Goal: Information Seeking & Learning: Learn about a topic

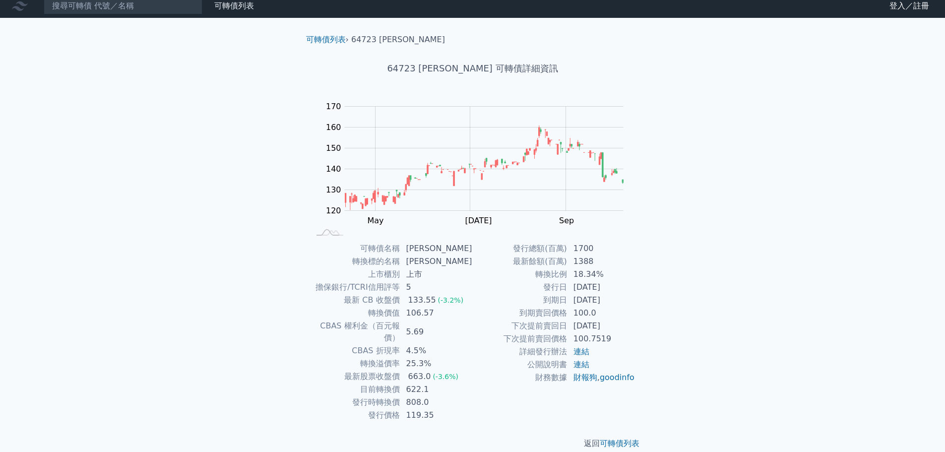
scroll to position [7, 0]
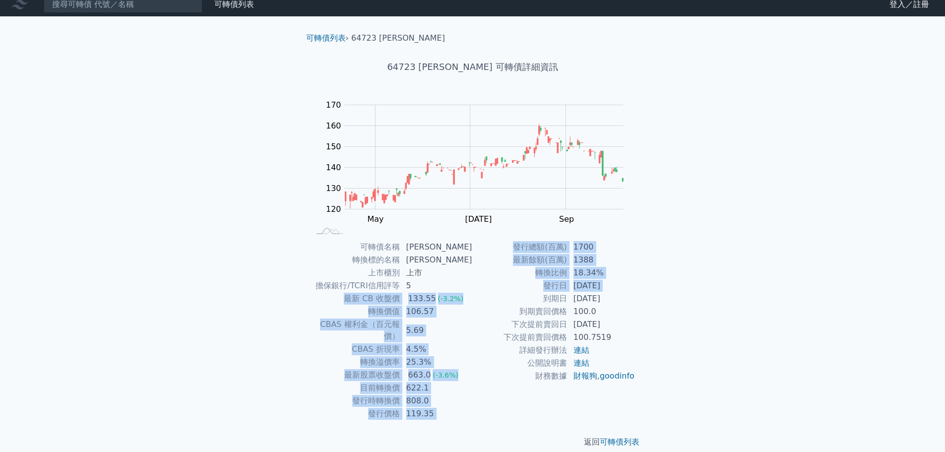
drag, startPoint x: 349, startPoint y: 298, endPoint x: 494, endPoint y: 296, distance: 144.4
click at [494, 296] on div "可轉債名稱 [PERSON_NAME] 轉換標的名稱 保瑞 上市櫃別 上市 擔保銀行/TCRI信用評等 5 最新 CB 收盤價 133.55 (-3.2%) …" at bounding box center [472, 331] width 349 height 180
click at [479, 303] on td "到期日" at bounding box center [520, 298] width 95 height 13
click at [385, 330] on td "CBAS 權利金（百元報價）" at bounding box center [355, 330] width 90 height 25
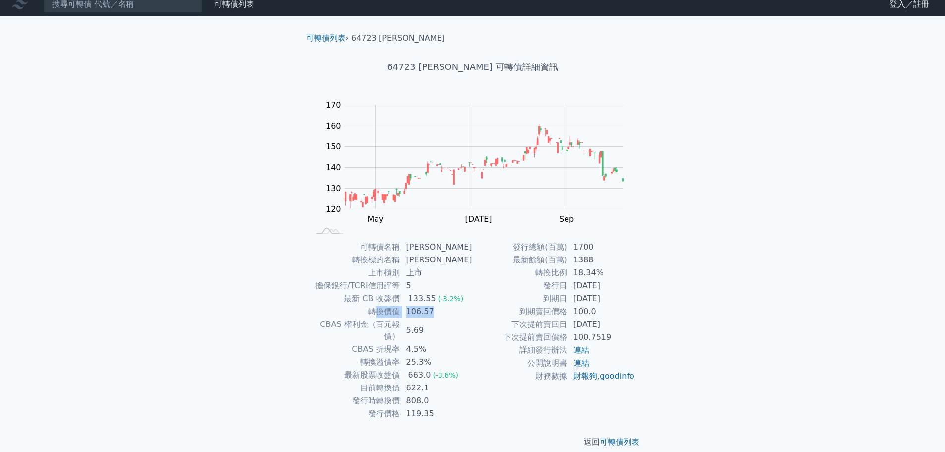
drag, startPoint x: 378, startPoint y: 310, endPoint x: 446, endPoint y: 314, distance: 68.6
click at [446, 314] on tr "轉換價值 106.57" at bounding box center [391, 311] width 163 height 13
click at [446, 314] on td "106.57" at bounding box center [436, 311] width 72 height 13
drag, startPoint x: 424, startPoint y: 313, endPoint x: 370, endPoint y: 308, distance: 54.3
click at [370, 308] on tr "轉換價值 106.57" at bounding box center [391, 311] width 163 height 13
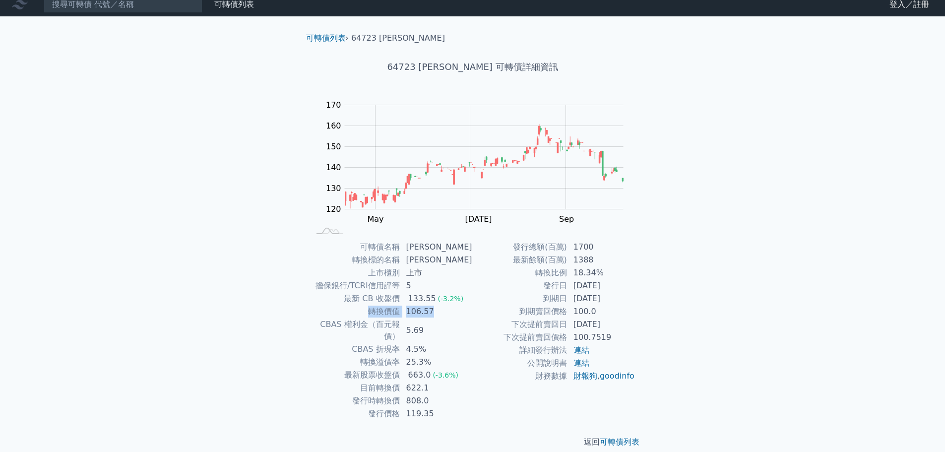
click at [370, 308] on td "轉換價值" at bounding box center [355, 311] width 90 height 13
drag, startPoint x: 370, startPoint y: 309, endPoint x: 433, endPoint y: 311, distance: 63.0
click at [433, 311] on tr "轉換價值 106.57" at bounding box center [391, 311] width 163 height 13
click at [433, 311] on td "106.57" at bounding box center [436, 311] width 72 height 13
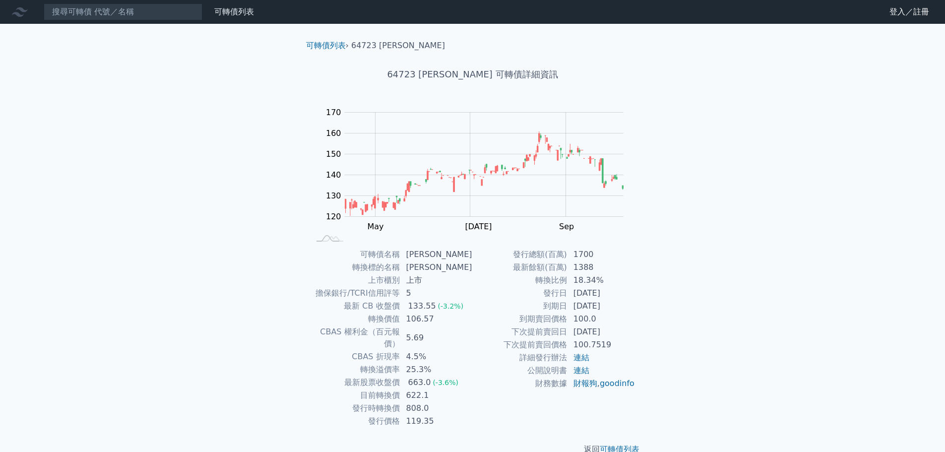
click at [189, 335] on div "可轉債列表 財務數據 可轉債列表 財務數據 登入／註冊 登入／註冊 可轉債列表 › 64723 [PERSON_NAME] 64723 保瑞三 可轉債詳細資訊…" at bounding box center [472, 235] width 945 height 471
